Goal: Task Accomplishment & Management: Manage account settings

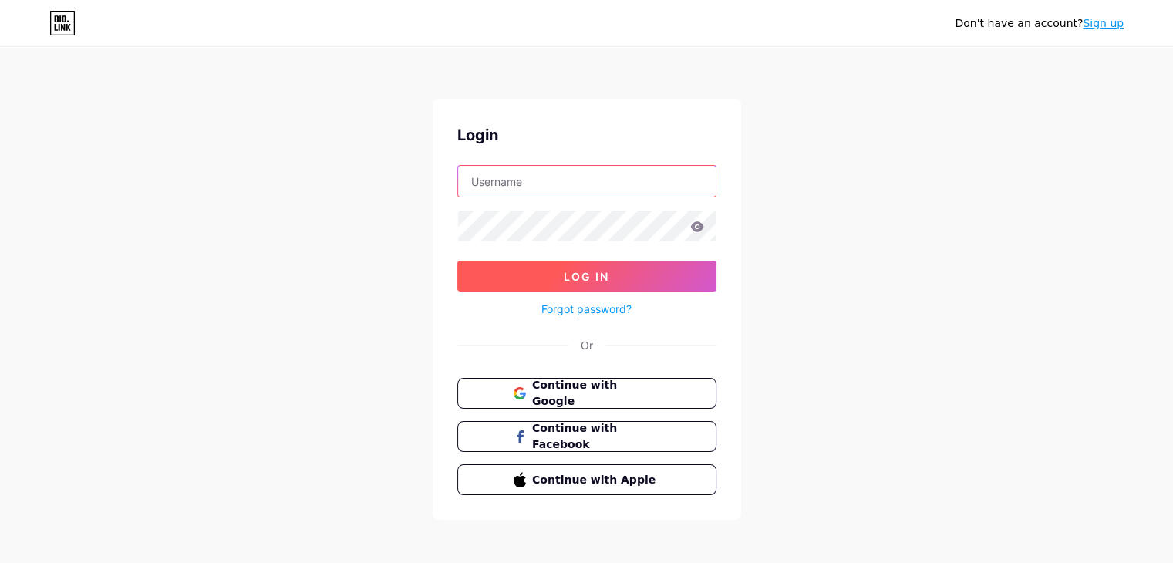
type input "[EMAIL_ADDRESS][DOMAIN_NAME]"
click at [628, 281] on button "Log In" at bounding box center [586, 276] width 259 height 31
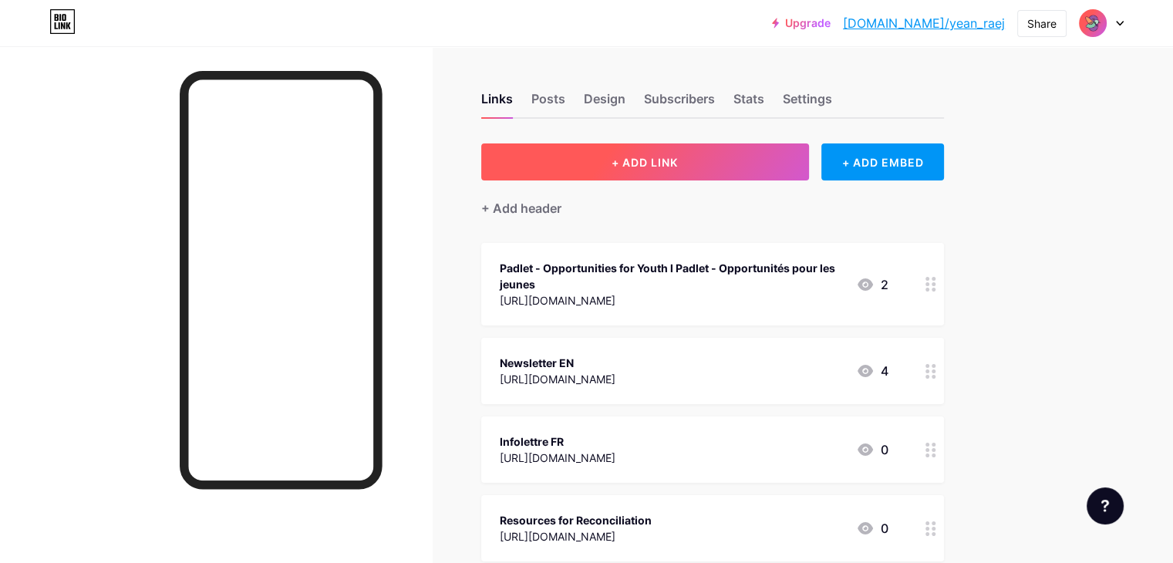
click at [678, 161] on span "+ ADD LINK" at bounding box center [644, 162] width 66 height 13
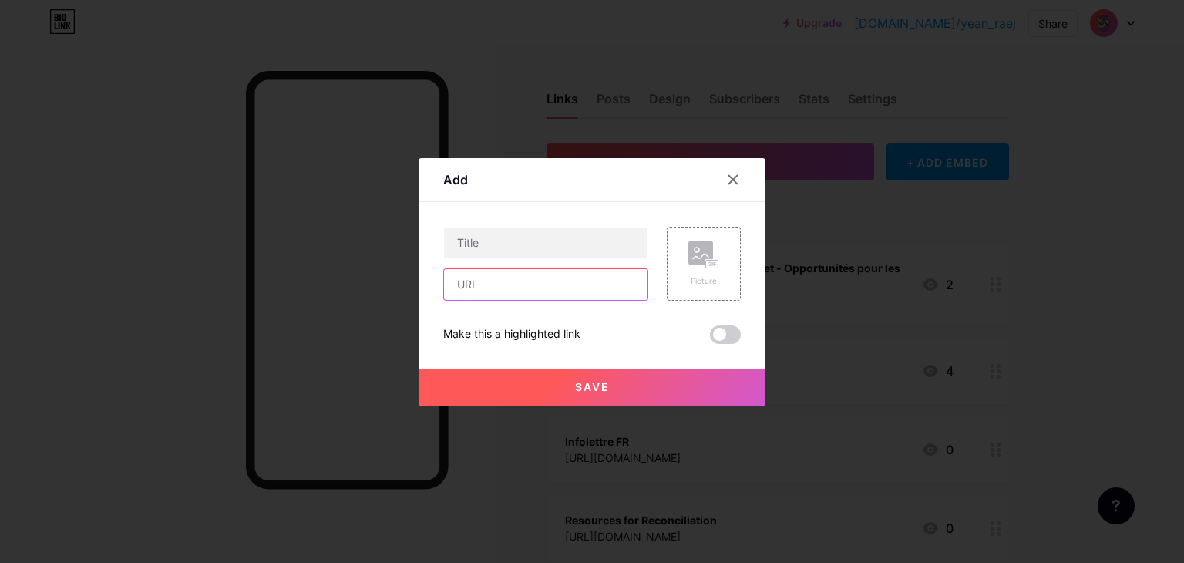
click at [503, 291] on input "text" at bounding box center [546, 284] width 204 height 31
paste input "[URL][DOMAIN_NAME]"
type input "[URL][DOMAIN_NAME]"
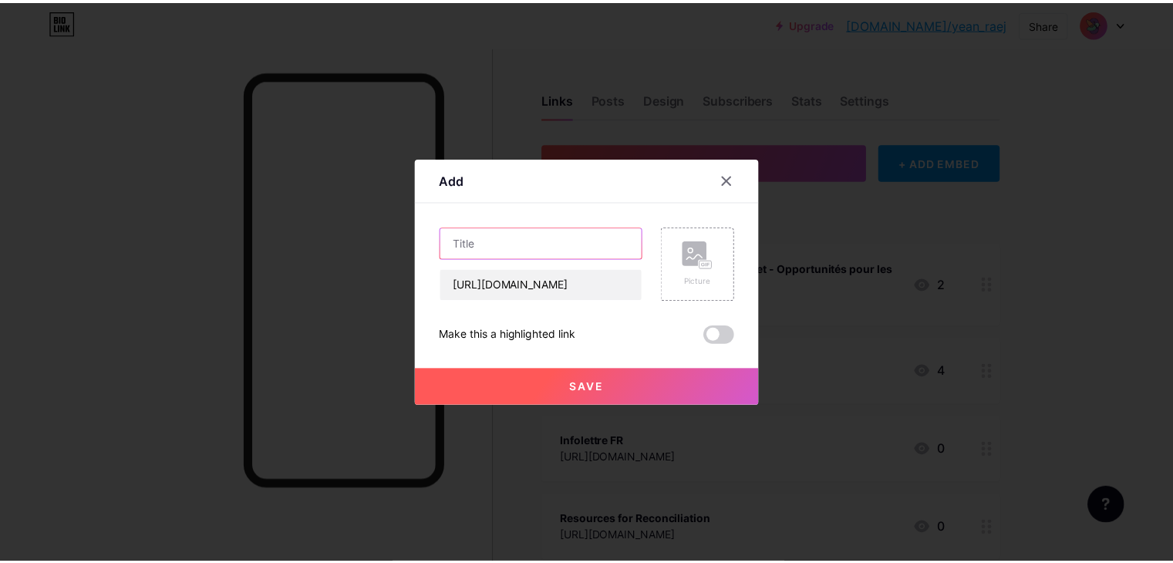
scroll to position [0, 0]
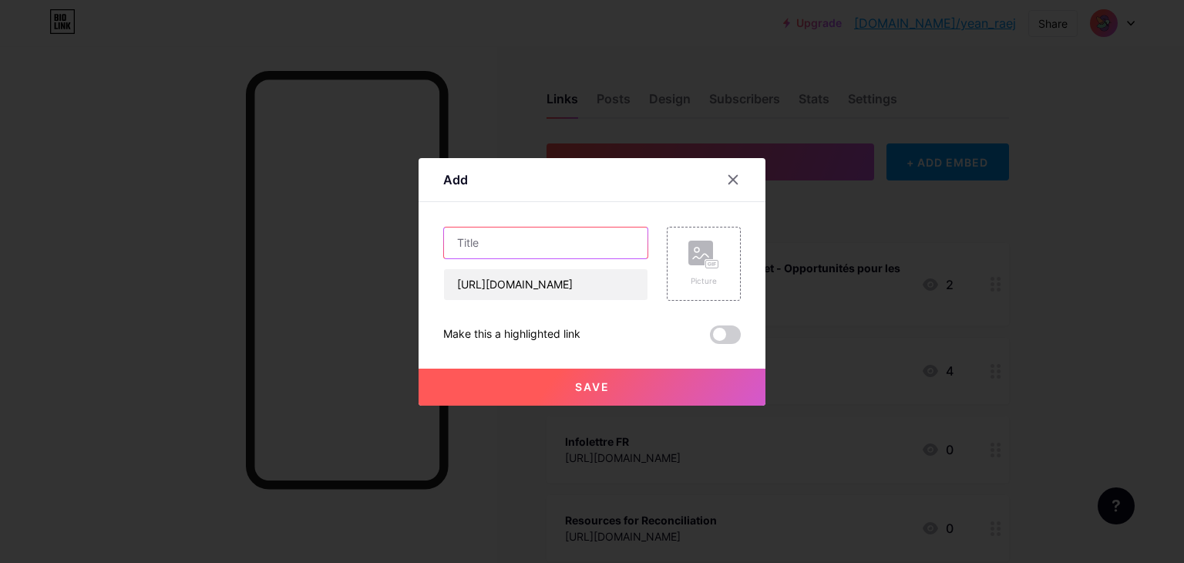
click at [513, 244] on input "text" at bounding box center [546, 242] width 204 height 31
type input "YEAN Fall Survey"
click at [596, 389] on span "Save" at bounding box center [592, 386] width 35 height 13
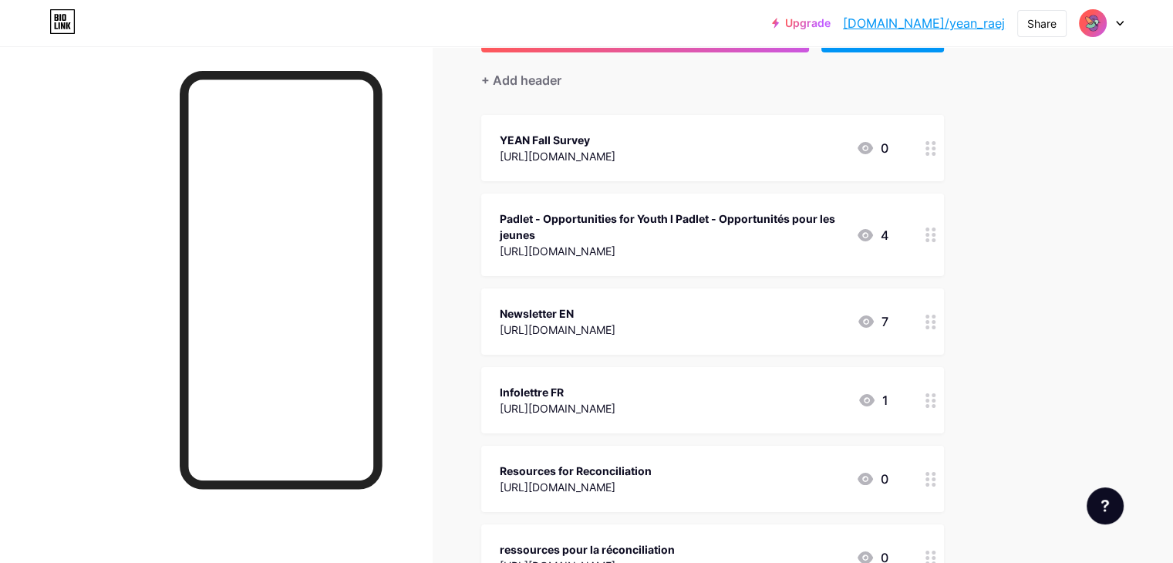
scroll to position [154, 0]
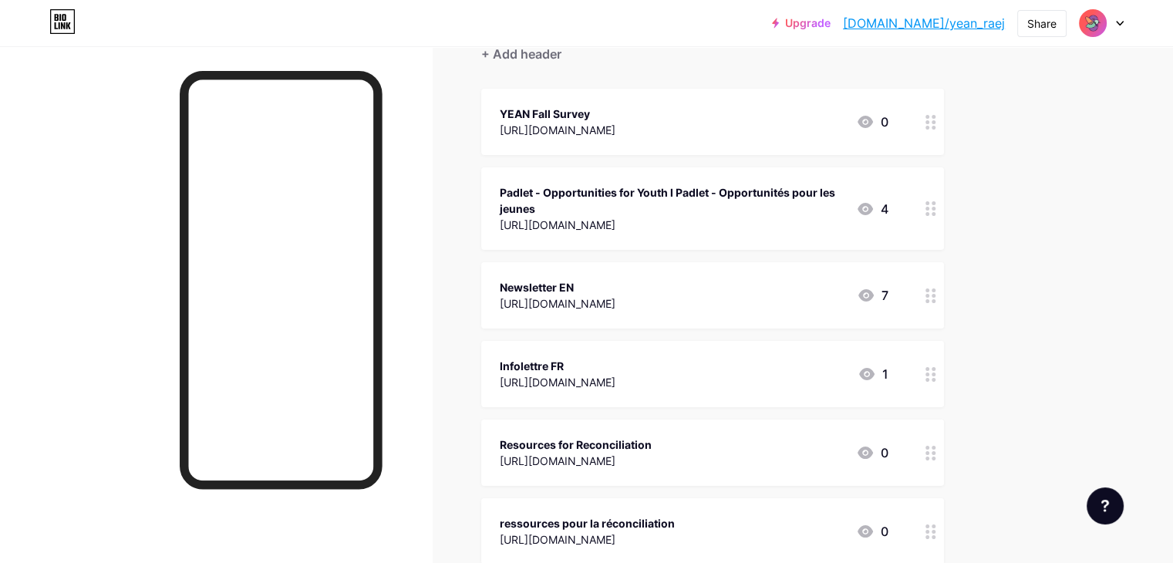
click at [873, 203] on icon at bounding box center [864, 209] width 15 height 12
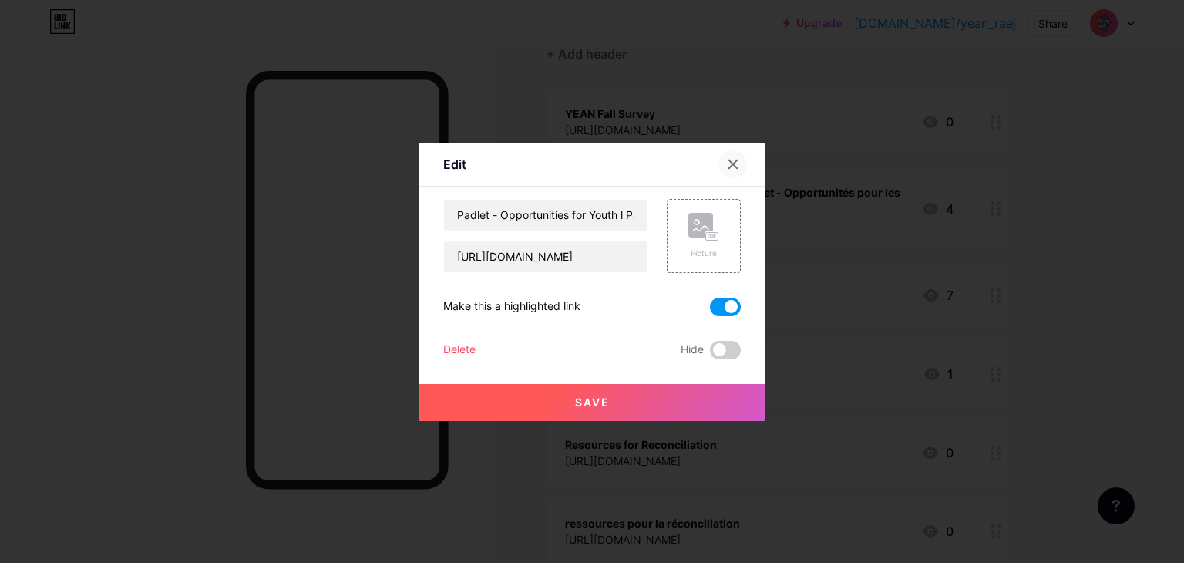
click at [730, 163] on icon at bounding box center [733, 164] width 12 height 12
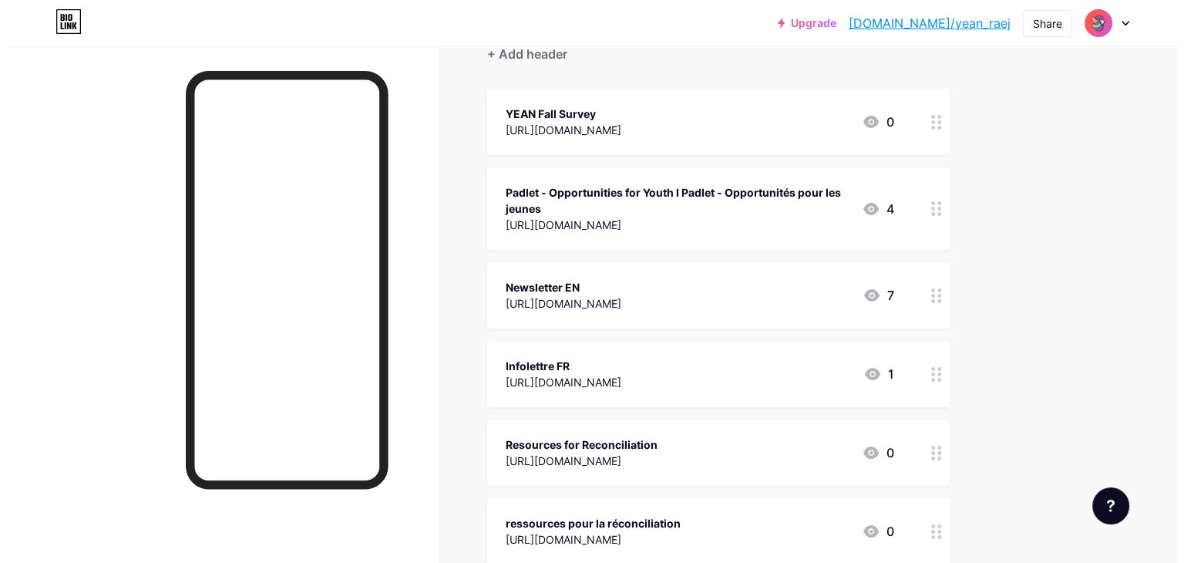
scroll to position [0, 0]
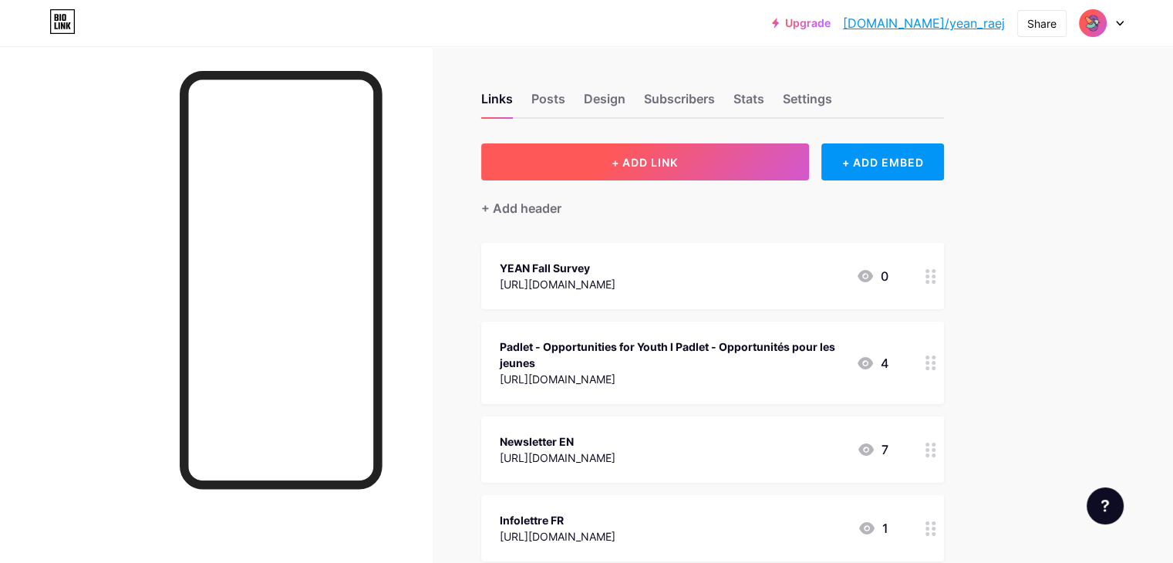
click at [678, 157] on span "+ ADD LINK" at bounding box center [644, 162] width 66 height 13
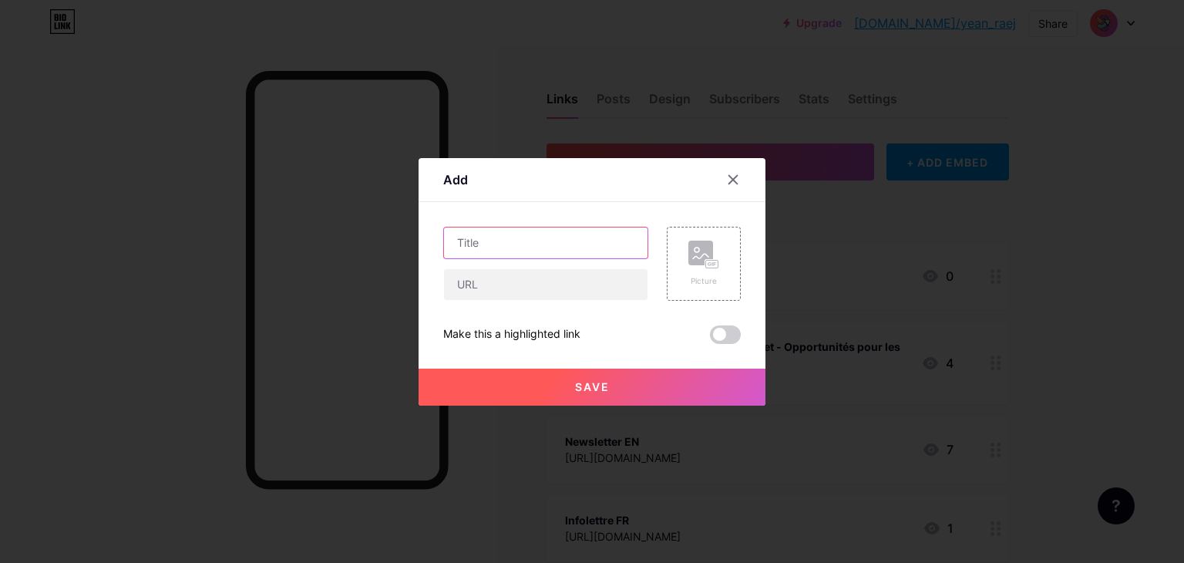
click at [465, 243] on input "text" at bounding box center [546, 242] width 204 height 31
paste input "(RAEJ): Sondage d'automne"
click at [495, 240] on input "(RAEJ): Sondage d'automne" at bounding box center [546, 242] width 204 height 31
click at [461, 240] on input "([PERSON_NAME] d'automne" at bounding box center [546, 242] width 204 height 31
type input "RAEJ Sondage d'automne"
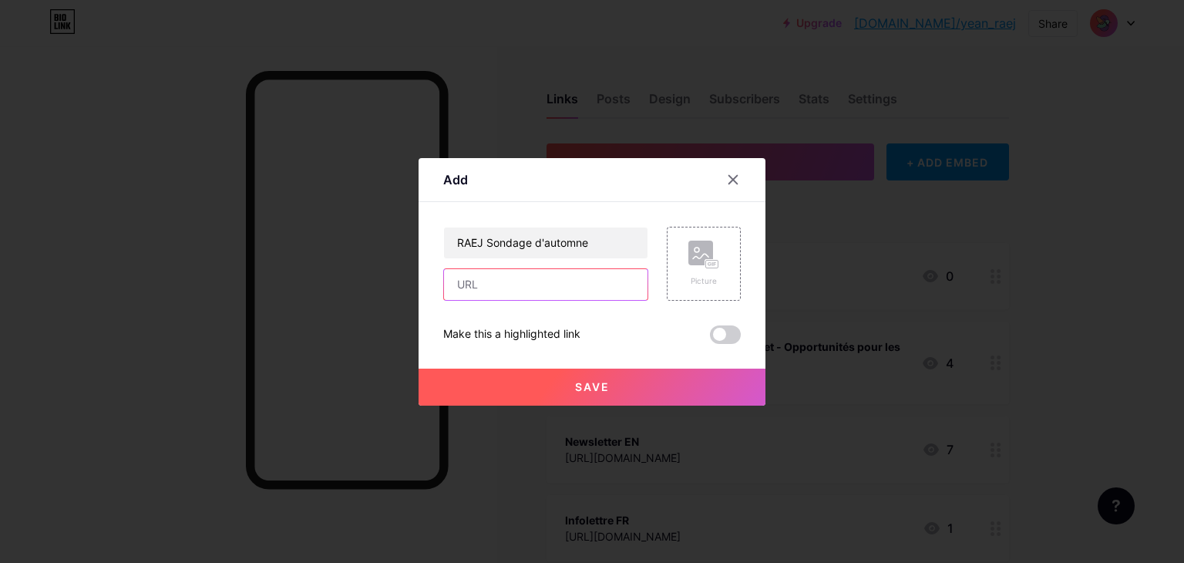
click at [531, 286] on input "text" at bounding box center [546, 284] width 204 height 31
click at [488, 288] on input "text" at bounding box center [546, 284] width 204 height 31
paste input "[URL][DOMAIN_NAME]"
type input "[URL][DOMAIN_NAME]"
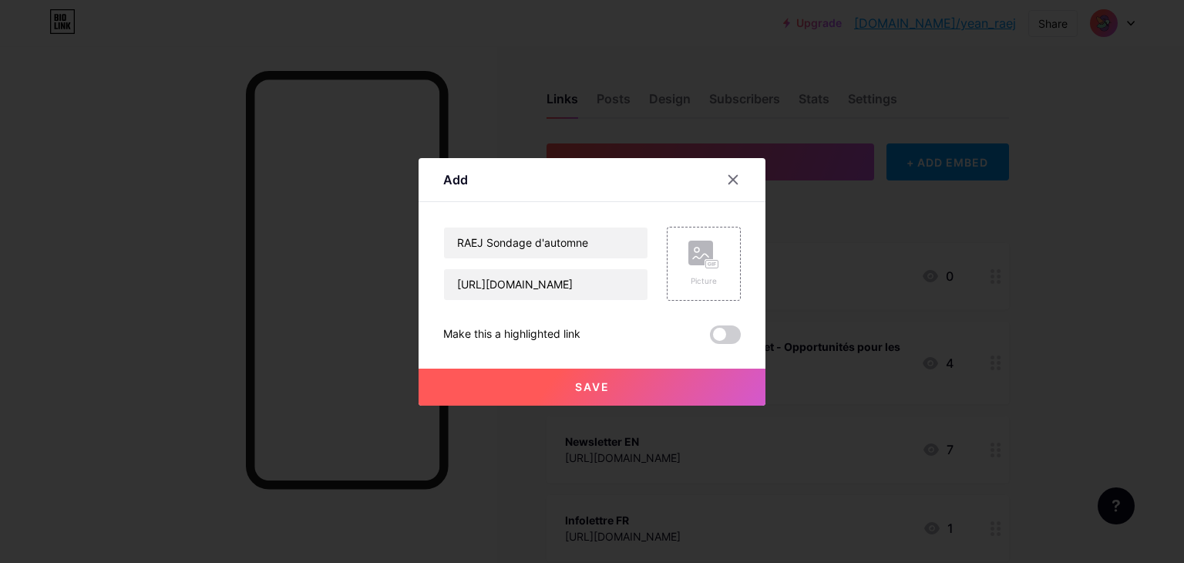
click at [583, 385] on span "Save" at bounding box center [592, 386] width 35 height 13
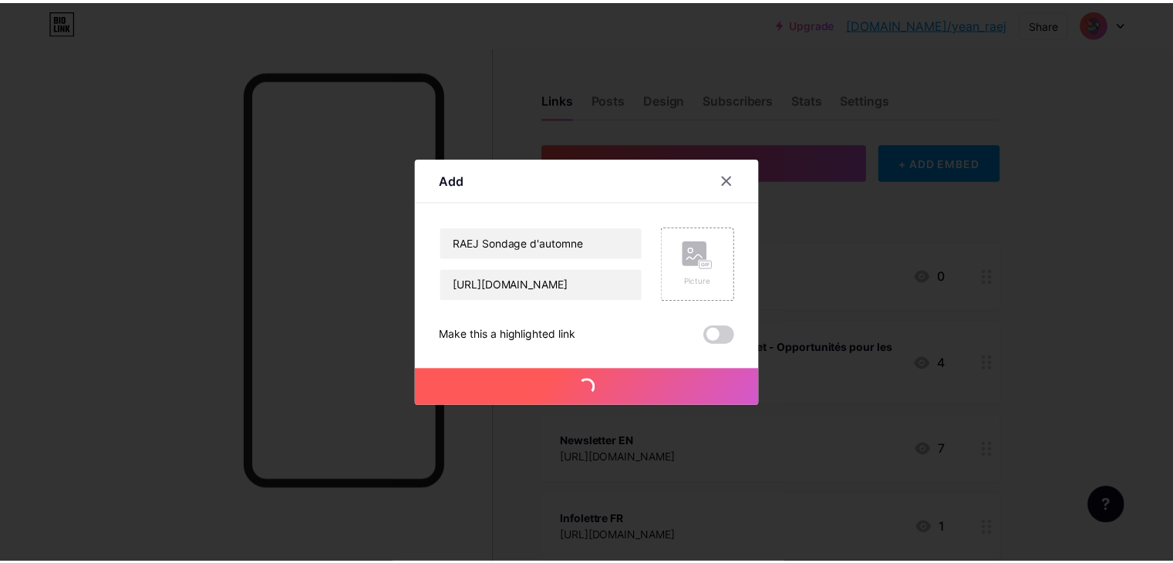
scroll to position [0, 0]
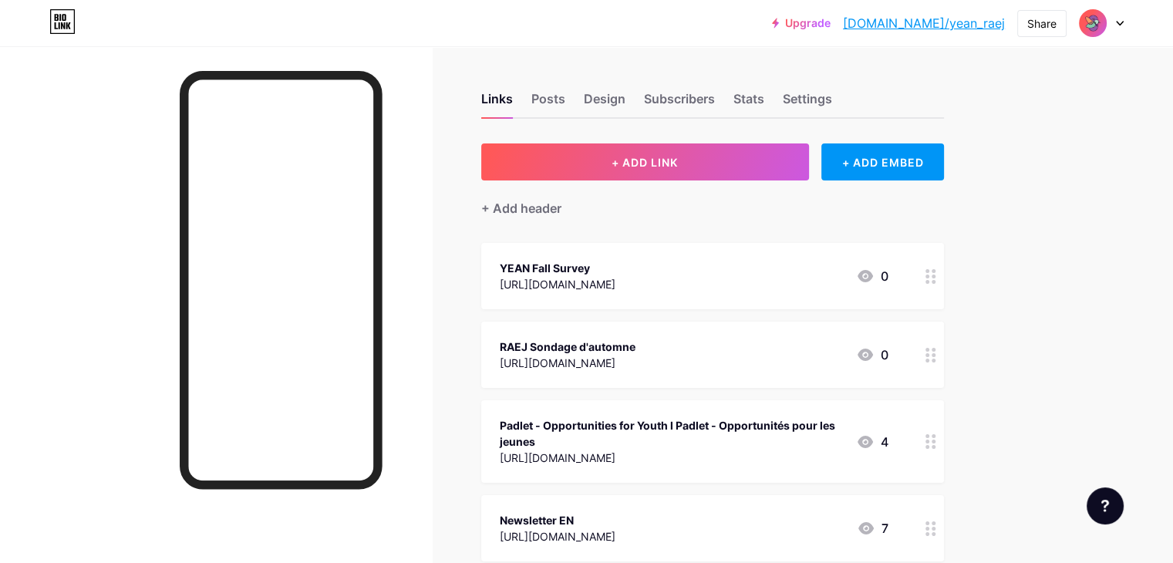
click at [615, 278] on div "[URL][DOMAIN_NAME]" at bounding box center [558, 284] width 116 height 16
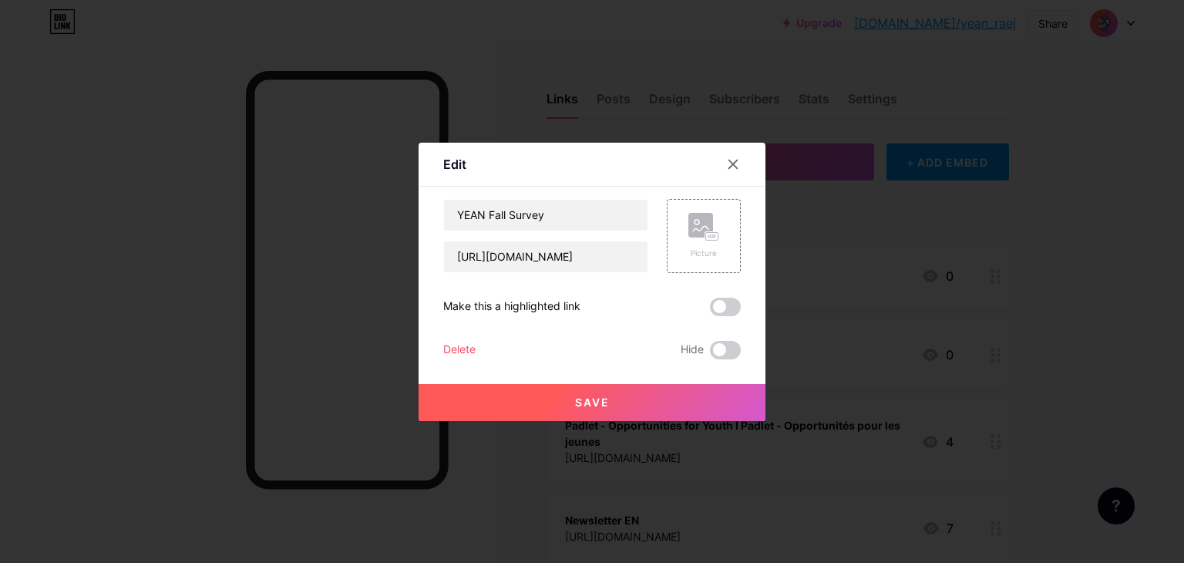
click at [598, 404] on span "Save" at bounding box center [592, 402] width 35 height 13
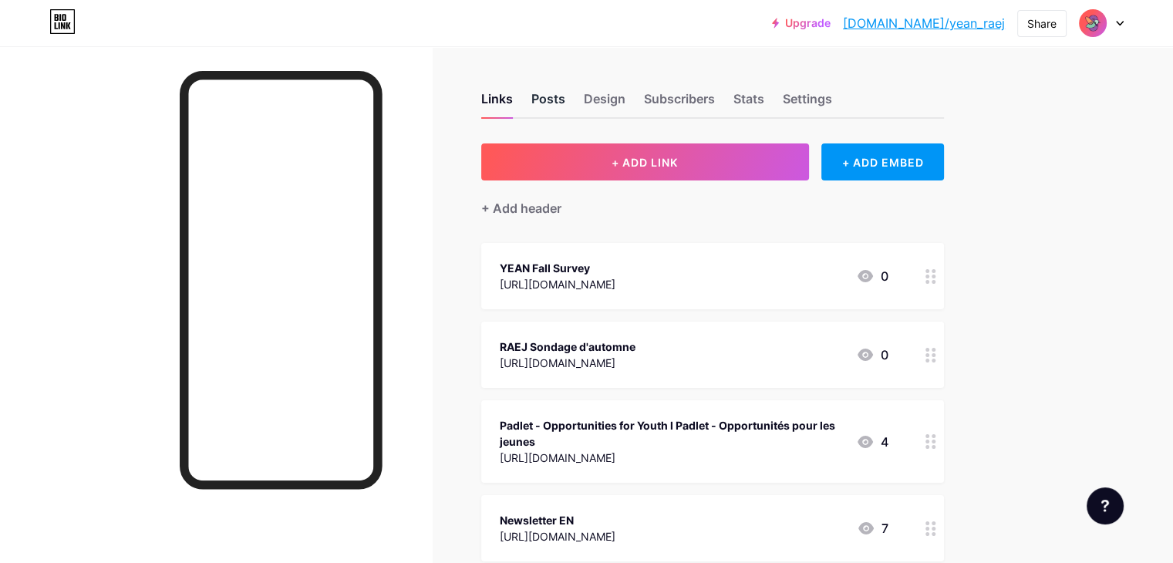
click at [565, 96] on div "Posts" at bounding box center [548, 103] width 34 height 28
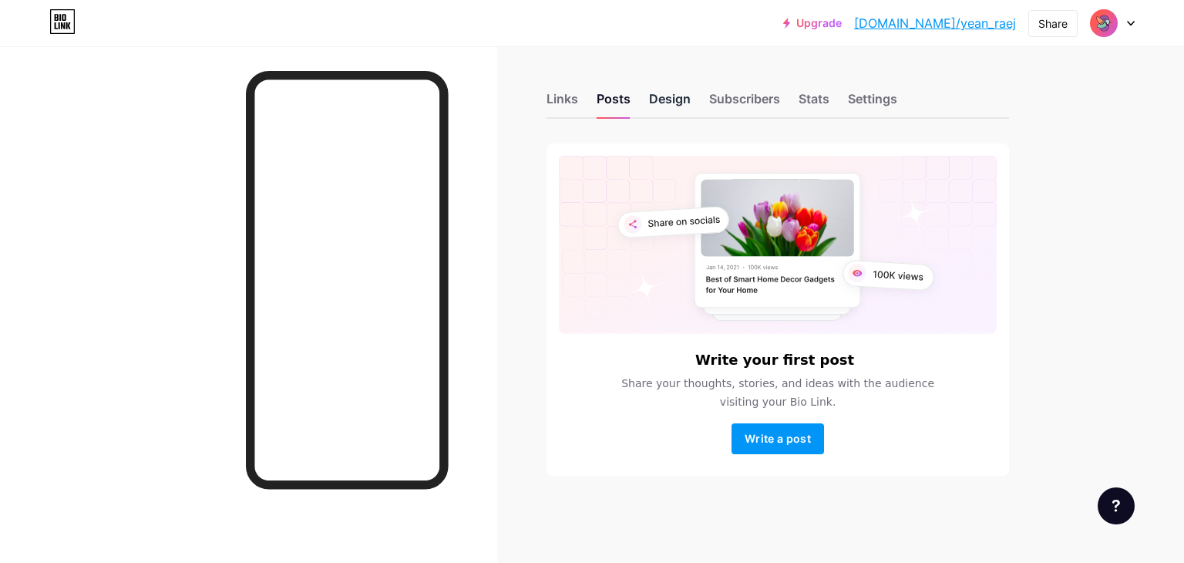
click at [669, 98] on div "Design" at bounding box center [670, 103] width 42 height 28
click at [737, 97] on div "Subscribers" at bounding box center [744, 103] width 71 height 28
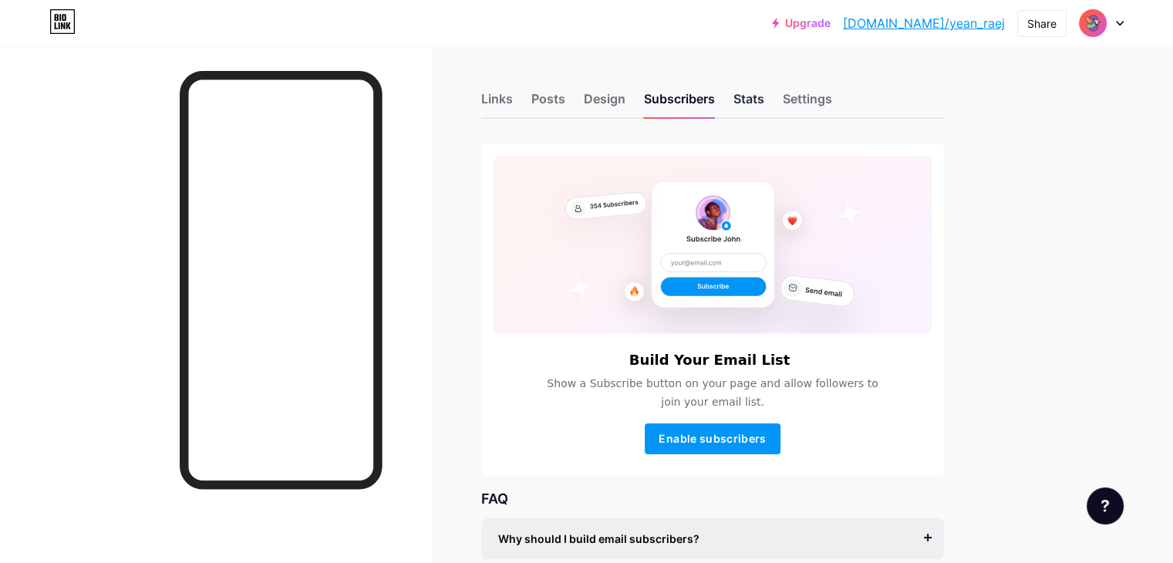
click at [764, 103] on div "Stats" at bounding box center [748, 103] width 31 height 28
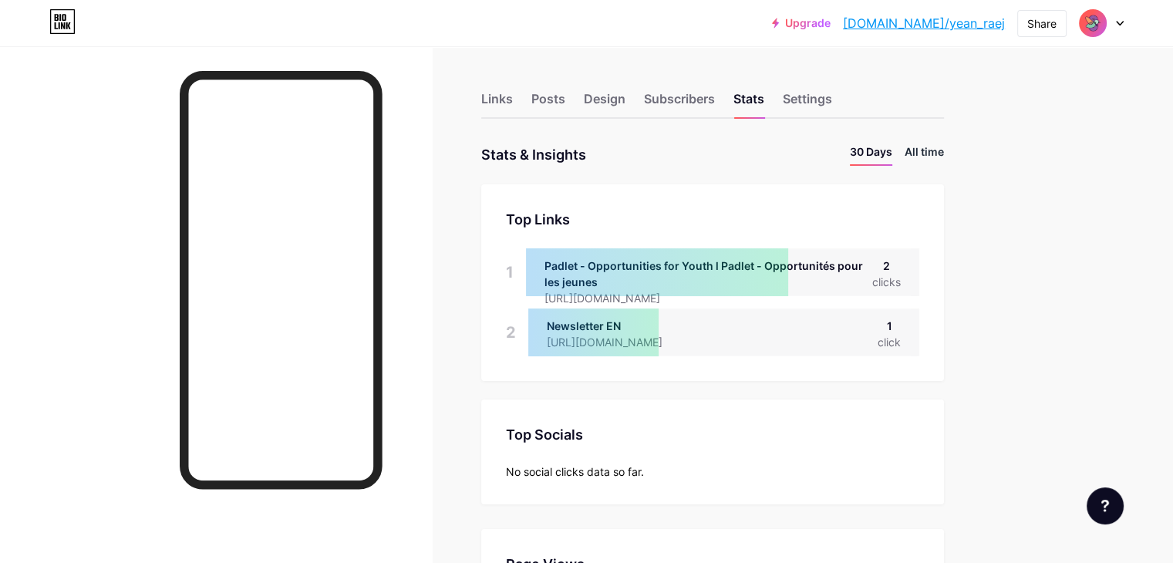
click at [944, 146] on li "All time" at bounding box center [924, 154] width 39 height 22
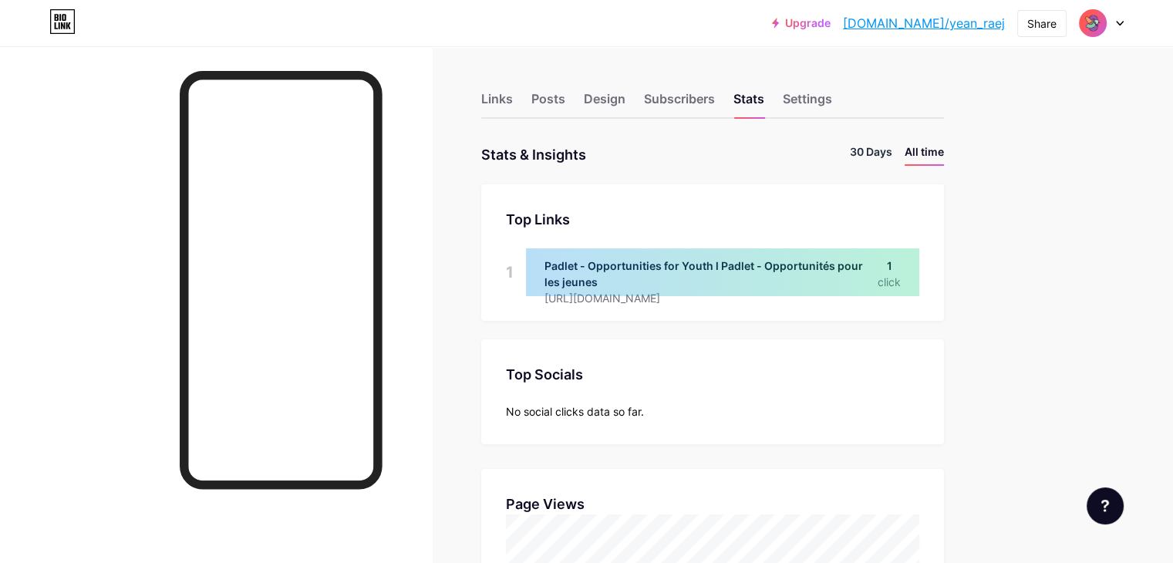
click at [892, 151] on li "30 Days" at bounding box center [871, 154] width 42 height 22
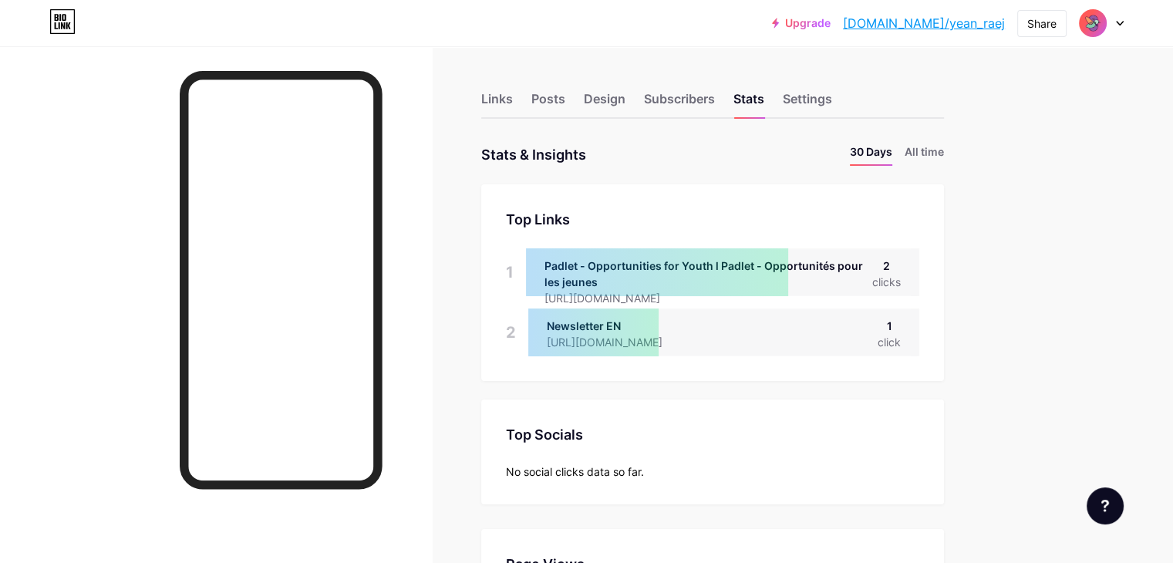
scroll to position [562, 1172]
click at [513, 96] on div "Links" at bounding box center [497, 103] width 32 height 28
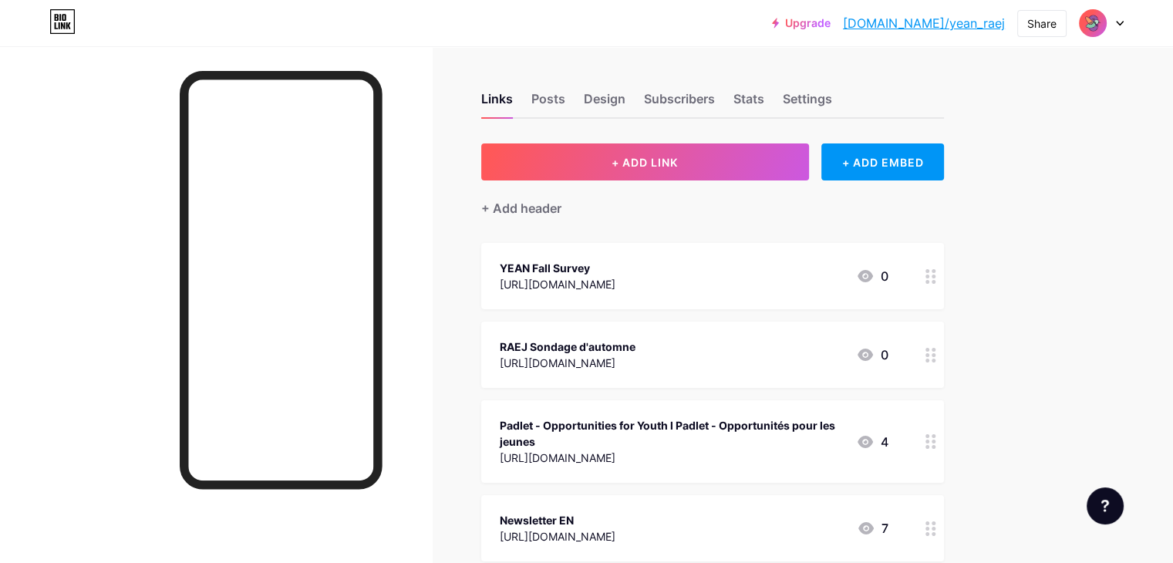
click at [1121, 22] on icon at bounding box center [1120, 24] width 6 height 4
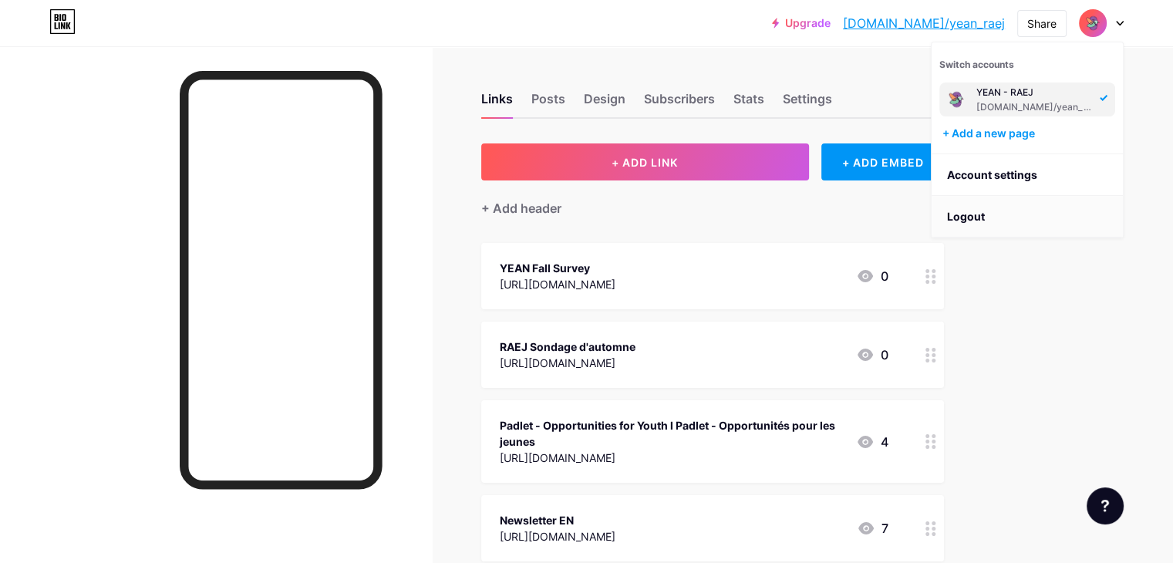
click at [985, 207] on li "Logout" at bounding box center [1027, 217] width 191 height 42
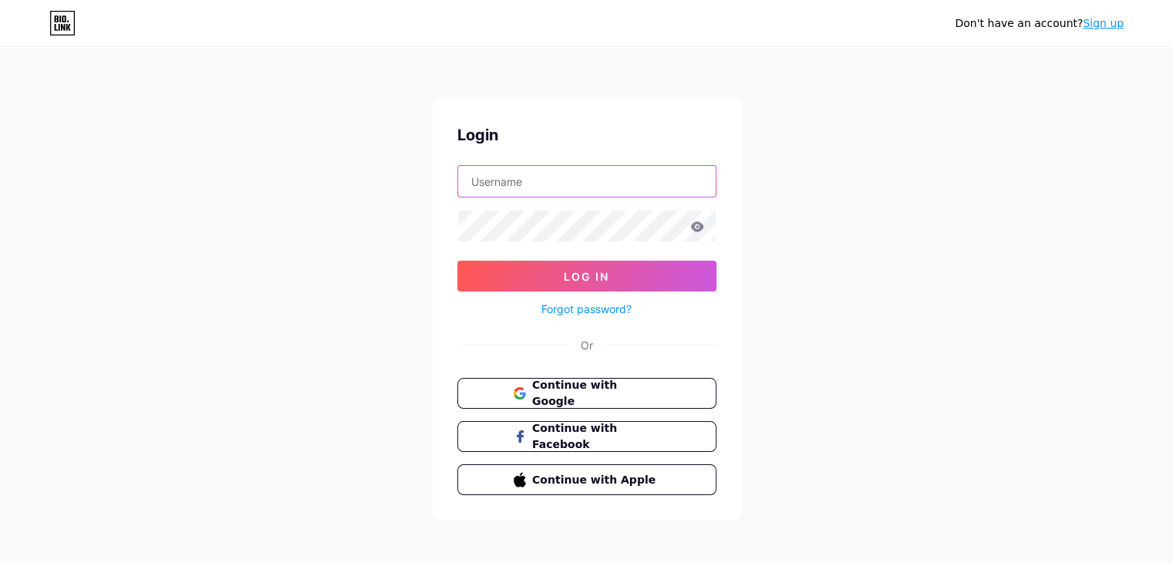
type input "[EMAIL_ADDRESS][DOMAIN_NAME]"
